Goal: Communication & Community: Answer question/provide support

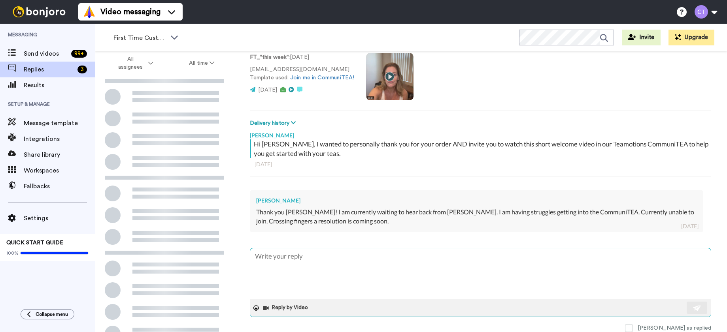
click at [322, 261] on textarea at bounding box center [480, 274] width 460 height 51
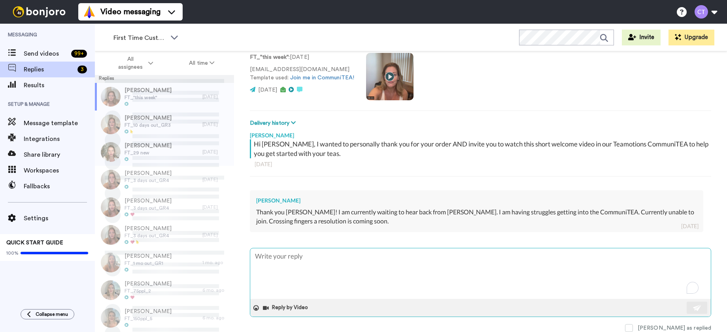
type textarea "O"
type textarea "x"
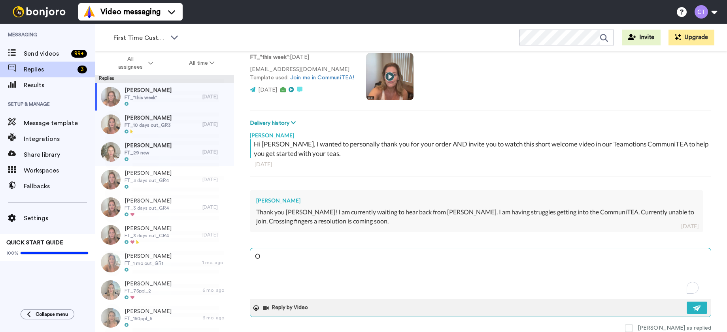
type textarea "Oh"
type textarea "x"
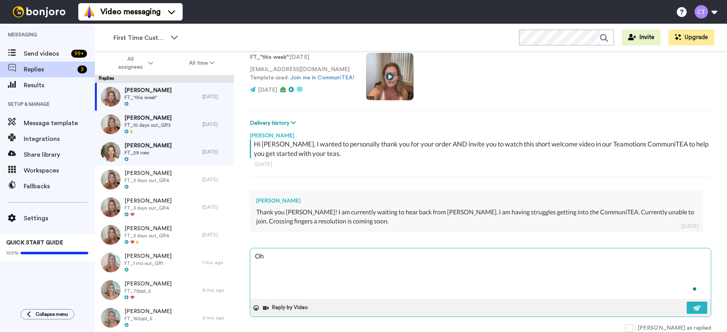
type textarea "Oh"
type textarea "x"
type textarea "Oh n"
type textarea "x"
type textarea "Oh no"
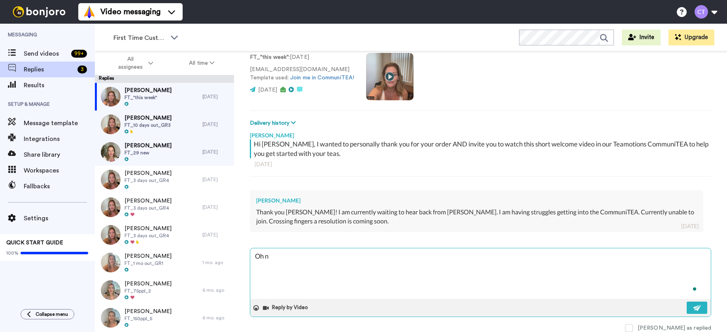
type textarea "x"
type textarea "Oh no,"
type textarea "x"
type textarea "Oh no,"
type textarea "x"
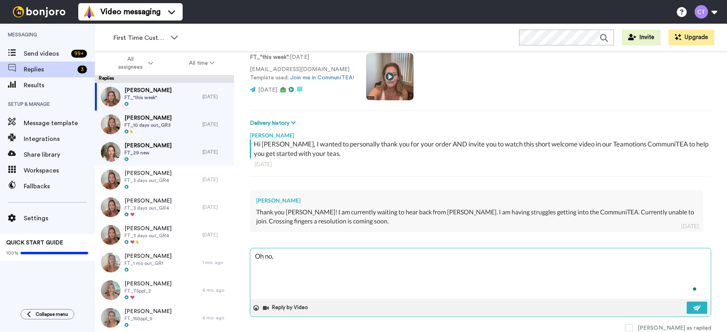
scroll to position [57, 0]
type textarea "Oh no, r"
type textarea "x"
type textarea "Oh no, re"
type textarea "x"
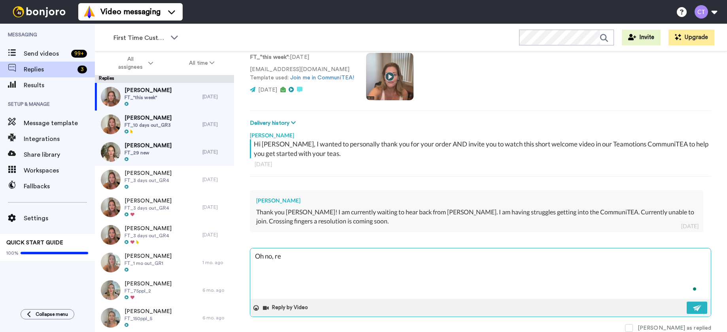
type textarea "Oh no, rea"
type textarea "x"
type textarea "Oh no, real"
type textarea "x"
type textarea "Oh no, reall"
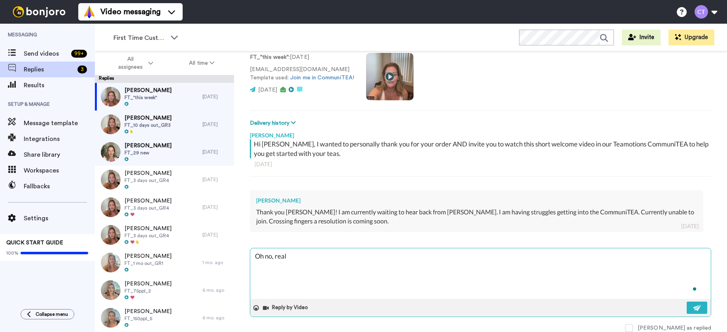
type textarea "x"
type textarea "Oh no, really"
type textarea "x"
type textarea "Oh no, really!"
type textarea "x"
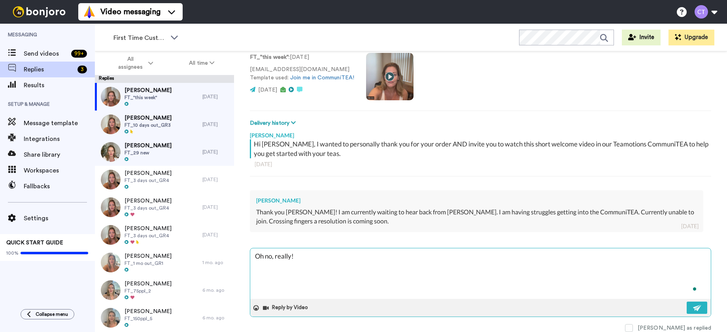
type textarea "Oh no, really!?"
type textarea "x"
type textarea "Oh no, really!?"
type textarea "x"
type textarea "Oh no, really!? T"
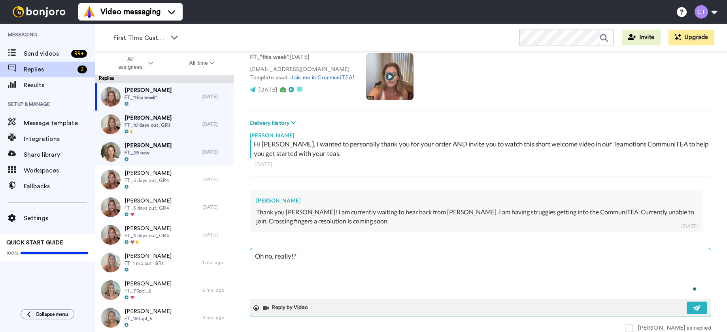
type textarea "x"
type textarea "Oh no, really!? Th"
type textarea "x"
type textarea "Oh no, really!? Tha"
type textarea "x"
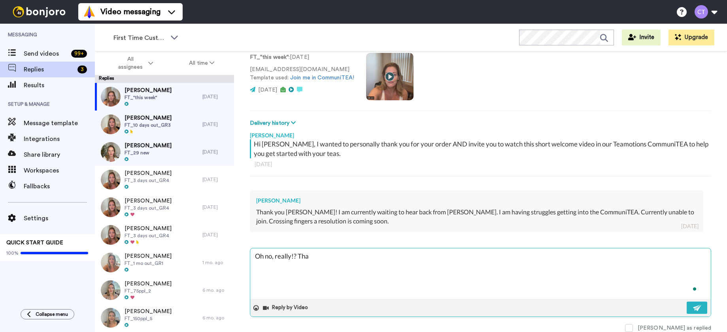
type textarea "Oh no, really!? That"
type textarea "x"
type textarea "Oh no, really!? That'"
type textarea "x"
type textarea "Oh no, really!? That's"
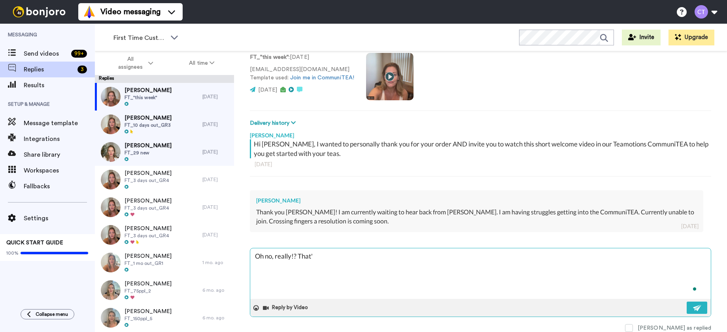
type textarea "x"
type textarea "Oh no, really!? That's"
type textarea "x"
type textarea "Oh no, really!? That's f"
type textarea "x"
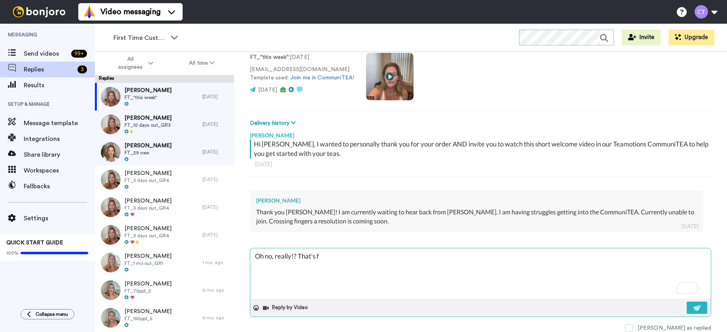
type textarea "Oh no, really!? That's fr"
type textarea "x"
type textarea "Oh no, really!? That's fru"
type textarea "x"
type textarea "Oh no, really!? That's frus"
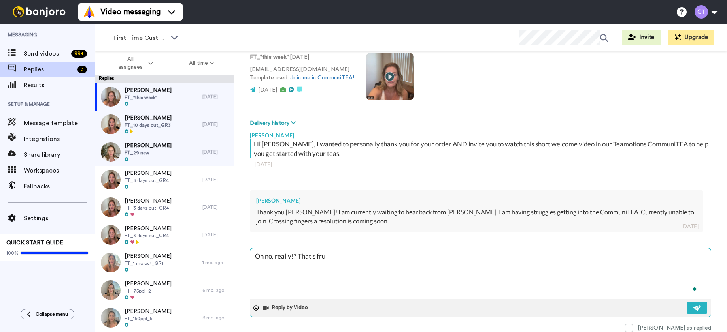
type textarea "x"
type textarea "Oh no, really!? That's frust"
type textarea "x"
type textarea "Oh no, really!? That's frustr"
type textarea "x"
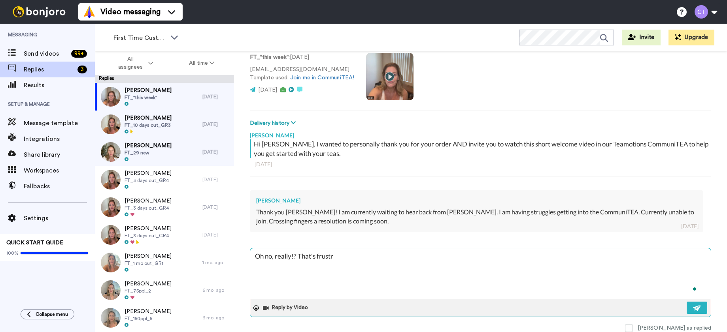
type textarea "Oh no, really!? That's frustra"
type textarea "x"
type textarea "Oh no, really!? That's frustrat"
type textarea "x"
type textarea "Oh no, really!? That's frustrati"
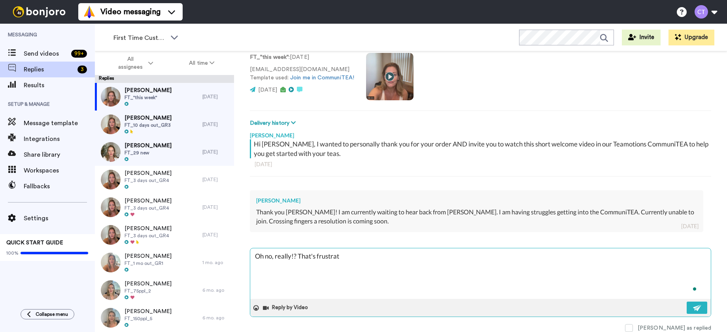
type textarea "x"
type textarea "Oh no, really!? That's frustratin"
type textarea "x"
type textarea "Oh no, really!? That's frustrating"
type textarea "x"
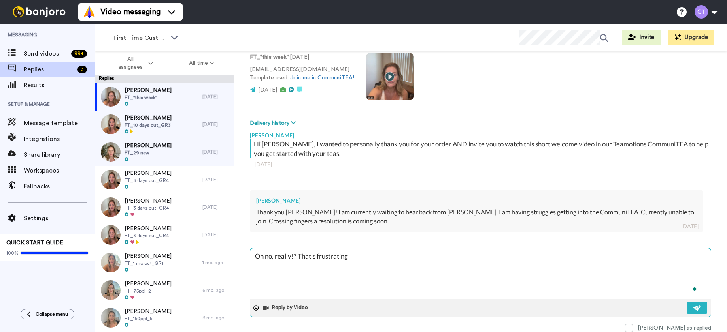
type textarea "Oh no, really!? That's frustrating."
type textarea "x"
type textarea "Oh no, really!? That's frustrating."
type textarea "x"
type textarea "Oh no, really!? That's frustrating. I"
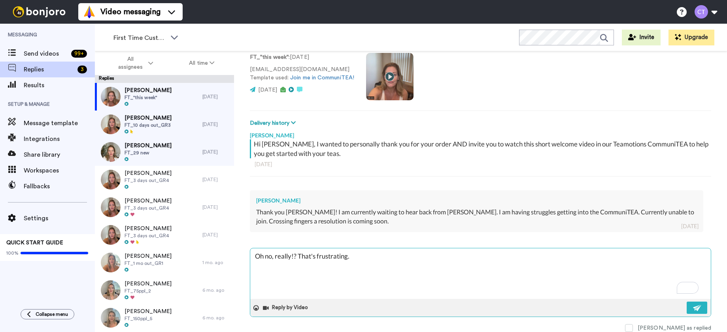
type textarea "x"
type textarea "Oh no, really!? That's frustrating. It"
type textarea "x"
type textarea "Oh no, really!? That's frustrating. I"
type textarea "x"
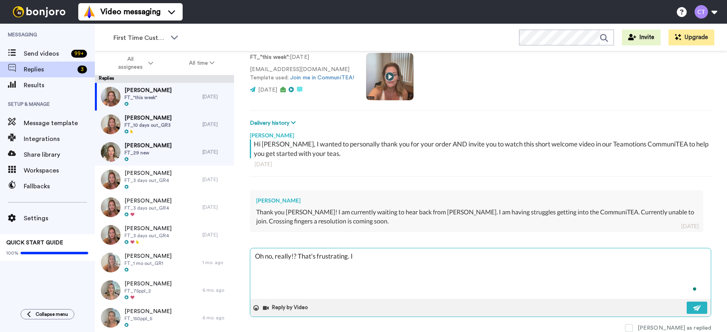
type textarea "Oh no, really!? That's frustrating. Is"
type textarea "x"
type textarea "Oh no, really!? That's frustrating. Is"
type textarea "x"
type textarea "Oh no, really!? That's frustrating. Is i"
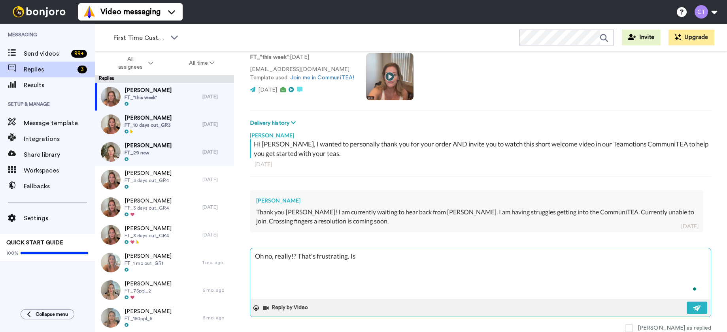
type textarea "x"
type textarea "Oh no, really!? That's frustrating. Is it"
type textarea "x"
type textarea "Oh no, really!? That's frustrating. Is it"
type textarea "x"
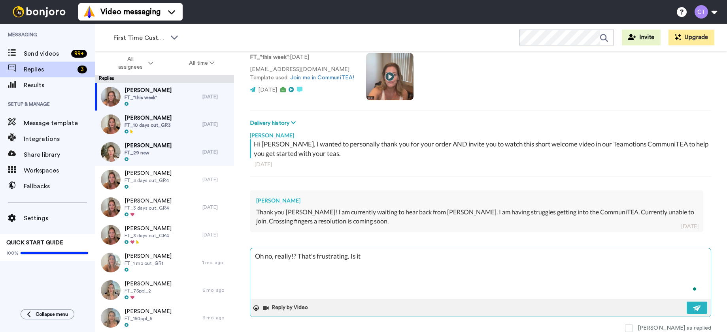
type textarea "Oh no, really!? That's frustrating. Is it n"
type textarea "x"
type textarea "Oh no, really!? That's frustrating. Is it no"
type textarea "x"
type textarea "Oh no, really!? That's frustrating. Is it not"
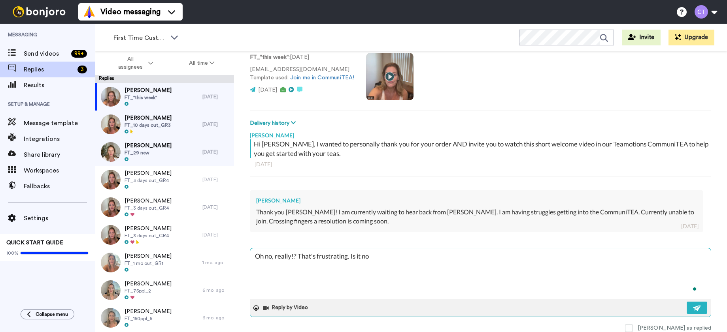
type textarea "x"
type textarea "Oh no, really!? That's frustrating. Is it not"
type textarea "x"
type textarea "Oh no, really!? That's frustrating. Is it not l"
type textarea "x"
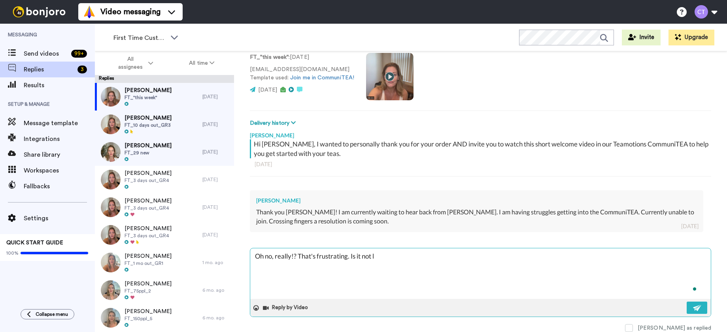
type textarea "Oh no, really!? That's frustrating. Is it not le"
type textarea "x"
type textarea "Oh no, really!? That's frustrating. Is it not let"
type textarea "x"
type textarea "Oh no, really!? That's frustrating. Is it not lett"
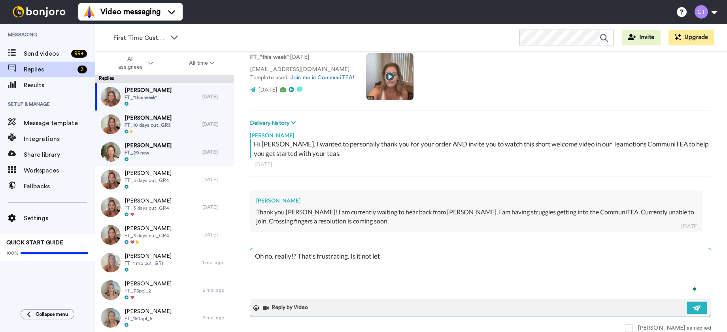
type textarea "x"
type textarea "Oh no, really!? That's frustrating. Is it not letti"
type textarea "x"
type textarea "Oh no, really!? That's frustrating. Is it not lettin"
type textarea "x"
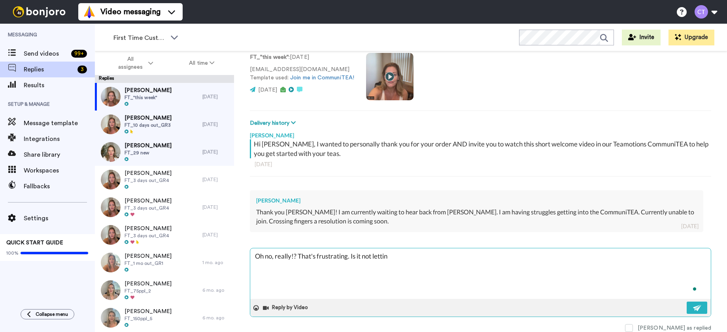
type textarea "Oh no, really!? That's frustrating. Is it not letting"
type textarea "x"
type textarea "Oh no, really!? That's frustrating. Is it not letting"
type textarea "x"
type textarea "Oh no, really!? That's frustrating. Is it not letting y"
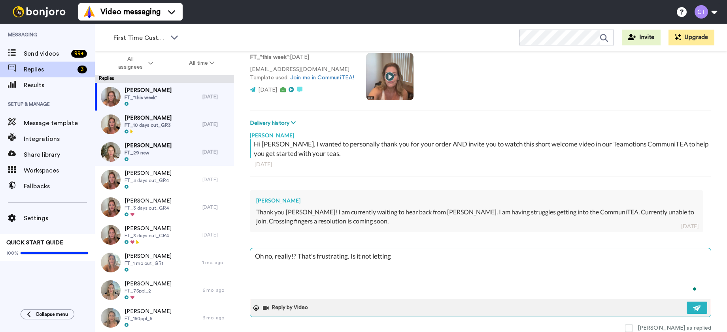
type textarea "x"
type textarea "Oh no, really!? That's frustrating. Is it not letting yo"
type textarea "x"
type textarea "Oh no, really!? That's frustrating. Is it not letting you"
type textarea "x"
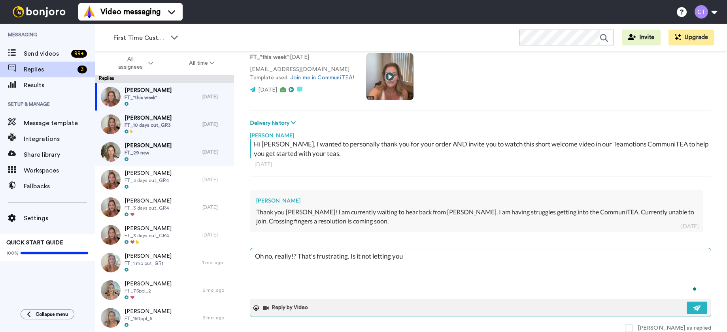
type textarea "Oh no, really!? That's frustrating. Is it not letting you"
type textarea "x"
type textarea "Oh no, really!? That's frustrating. Is it not letting you c"
type textarea "x"
type textarea "Oh no, really!? That's frustrating. Is it not letting you cr"
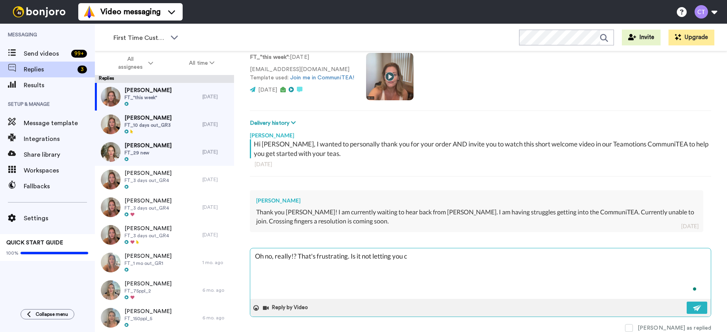
type textarea "x"
type textarea "Oh no, really!? That's frustrating. Is it not letting you cre"
type textarea "x"
type textarea "Oh no, really!? That's frustrating. Is it not letting you crea"
type textarea "x"
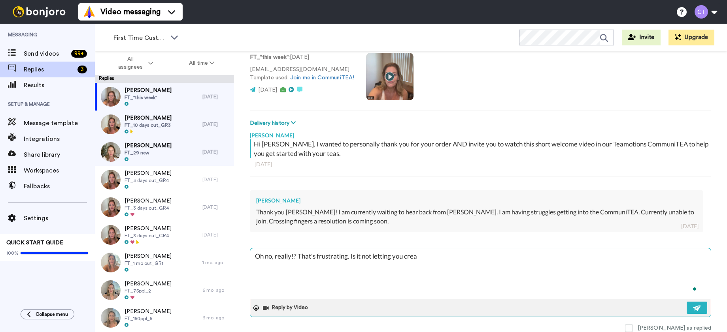
type textarea "Oh no, really!? That's frustrating. Is it not letting you creat"
type textarea "x"
type textarea "Oh no, really!? That's frustrating. Is it not letting you create"
type textarea "x"
type textarea "Oh no, really!? That's frustrating. Is it not letting you create"
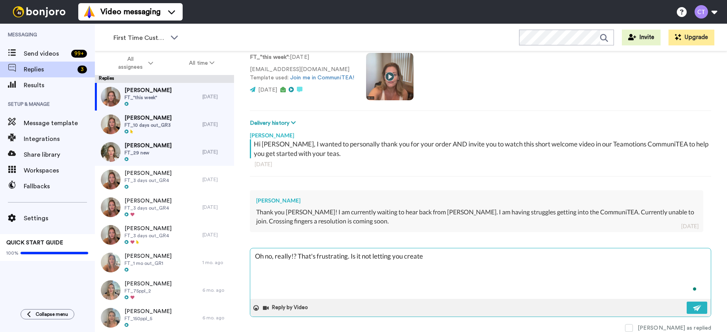
type textarea "x"
type textarea "Oh no, really!? That's frustrating. Is it not letting you create a"
type textarea "x"
type textarea "Oh no, really!? That's frustrating. Is it not letting you create an"
type textarea "x"
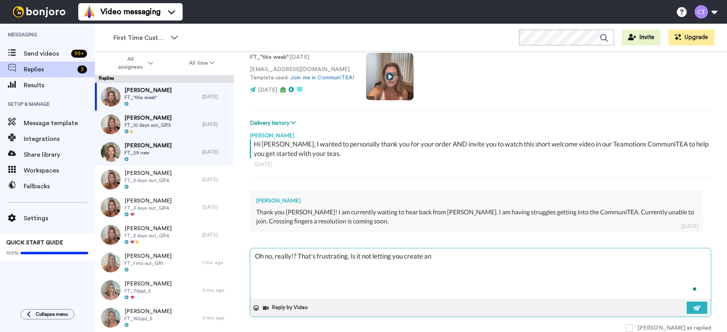
type textarea "Oh no, really!? That's frustrating. Is it not letting you create an"
type textarea "x"
type textarea "Oh no, really!? That's frustrating. Is it not letting you create an a"
type textarea "x"
type textarea "Oh no, really!? That's frustrating. Is it not letting you create an ac"
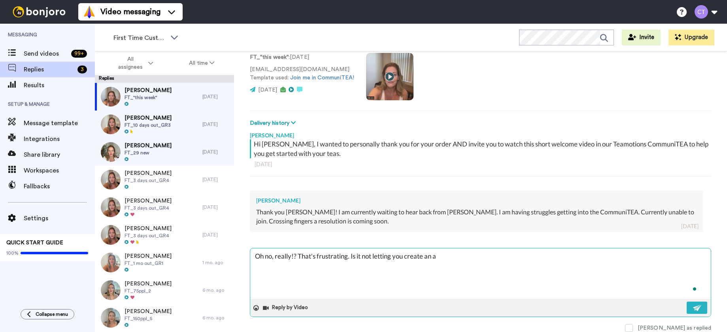
type textarea "x"
type textarea "Oh no, really!? That's frustrating. Is it not letting you create an acc"
type textarea "x"
type textarea "Oh no, really!? That's frustrating. Is it not letting you create an acco"
type textarea "x"
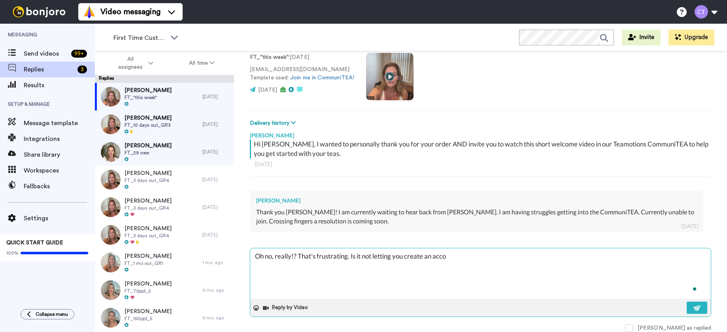
type textarea "Oh no, really!? That's frustrating. Is it not letting you create an accou"
type textarea "x"
type textarea "Oh no, really!? That's frustrating. Is it not letting you create an accoun"
type textarea "x"
type textarea "Oh no, really!? That's frustrating. Is it not letting you create an account"
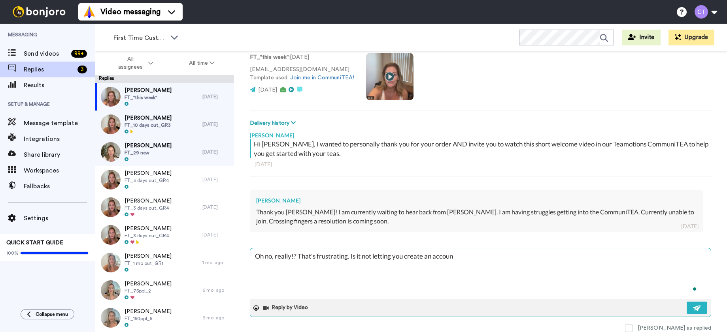
type textarea "x"
type textarea "Oh no, really!? That's frustrating. Is it not letting you create an account?"
type textarea "x"
type textarea "Oh no, really!? That's frustrating. Is it not letting you create an account?"
click at [693, 310] on img at bounding box center [697, 308] width 9 height 6
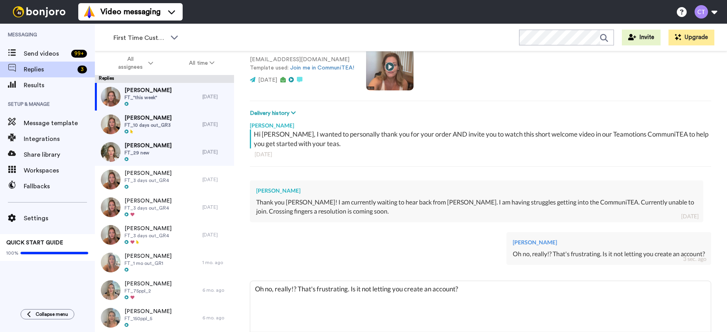
scroll to position [100, 0]
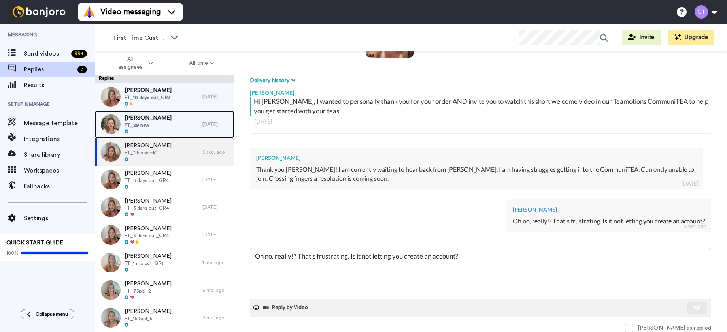
click at [169, 127] on div "[PERSON_NAME] FT_29 new" at bounding box center [148, 125] width 107 height 28
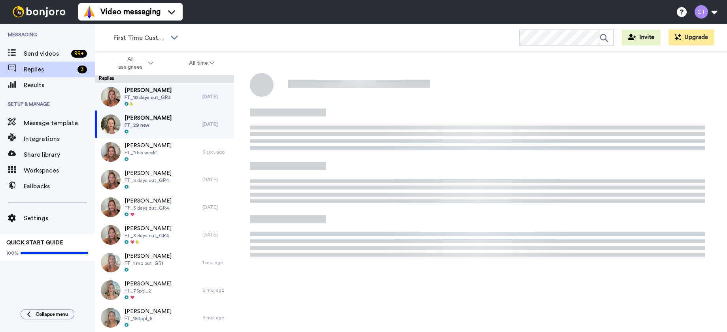
type textarea "x"
